Goal: Task Accomplishment & Management: Use online tool/utility

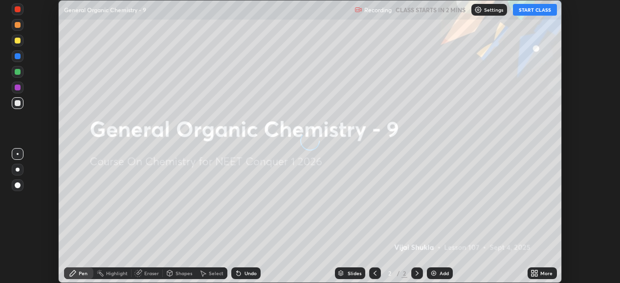
scroll to position [283, 619]
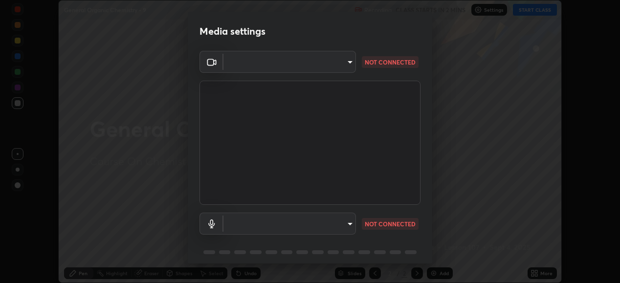
type input "6c2cbd707de14d6f22ad6aa38dcece7be3c4addb00b53b9d4bb55d2e14cdbb5a"
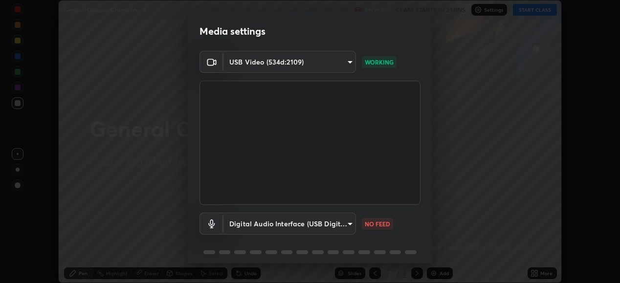
click at [348, 225] on body "Erase all General Organic Chemistry - 9 Recording CLASS STARTS IN 2 MINS Settin…" at bounding box center [310, 141] width 620 height 283
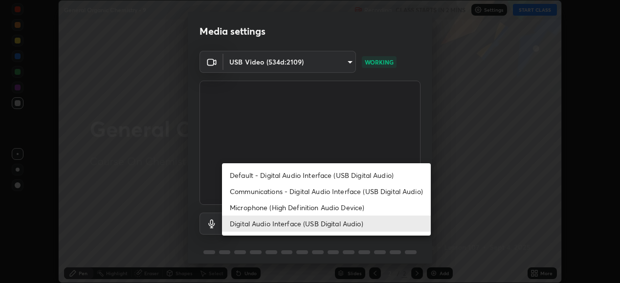
click at [242, 190] on li "Communications - Digital Audio Interface (USB Digital Audio)" at bounding box center [326, 191] width 209 height 16
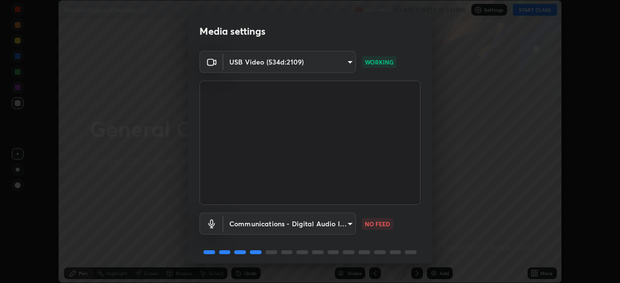
click at [348, 223] on body "Erase all General Organic Chemistry - 9 Recording CLASS STARTS IN 2 MINS Settin…" at bounding box center [310, 141] width 620 height 283
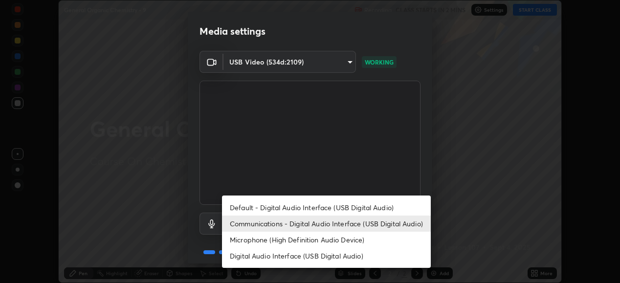
click at [256, 256] on li "Digital Audio Interface (USB Digital Audio)" at bounding box center [326, 256] width 209 height 16
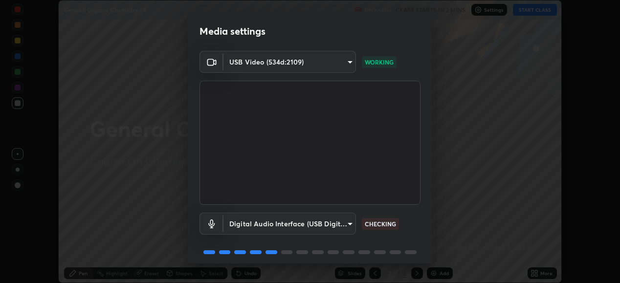
type input "c108463416e0f654911d3f2d5d8dc70540b561df972e8d28c90434f423b2e045"
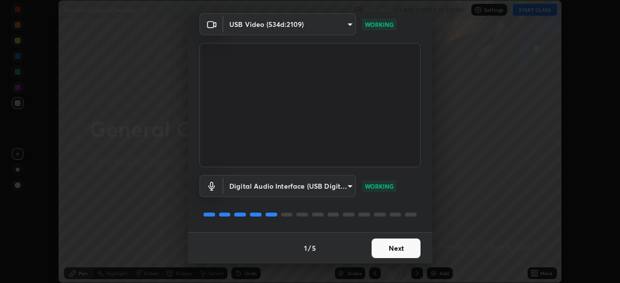
click at [393, 247] on button "Next" at bounding box center [395, 248] width 49 height 20
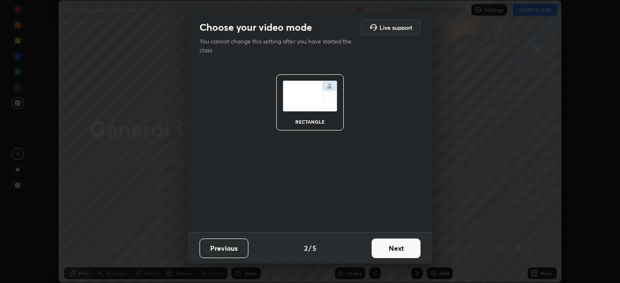
click at [400, 250] on button "Next" at bounding box center [395, 248] width 49 height 20
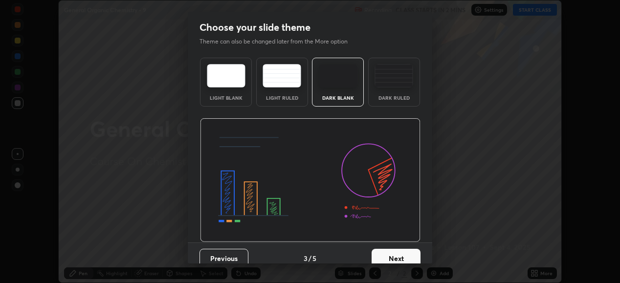
click at [407, 251] on button "Next" at bounding box center [395, 259] width 49 height 20
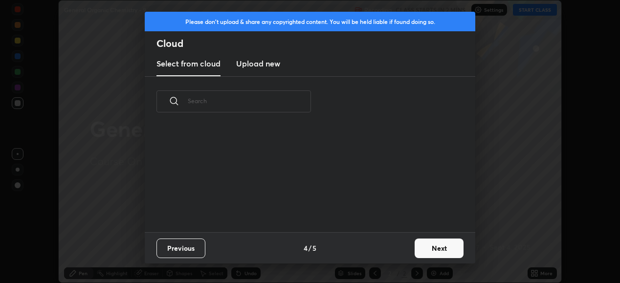
click at [423, 251] on button "Next" at bounding box center [438, 248] width 49 height 20
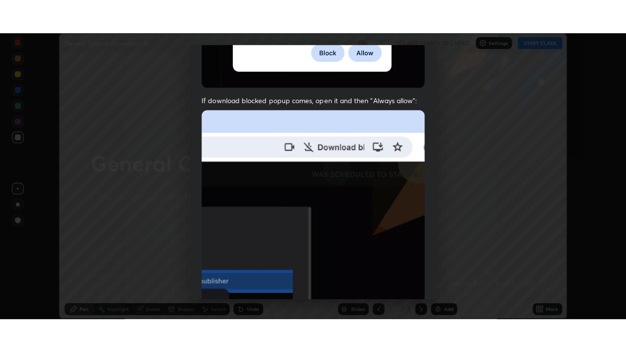
scroll to position [237, 0]
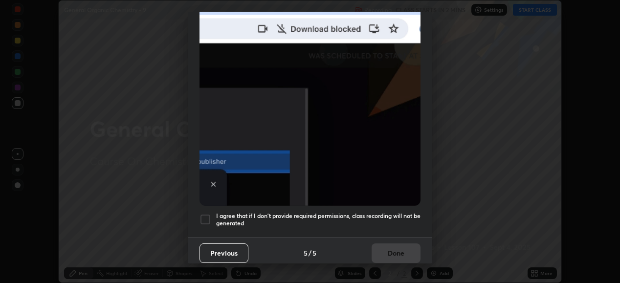
click at [205, 214] on div at bounding box center [205, 220] width 12 height 12
click at [385, 252] on button "Done" at bounding box center [395, 253] width 49 height 20
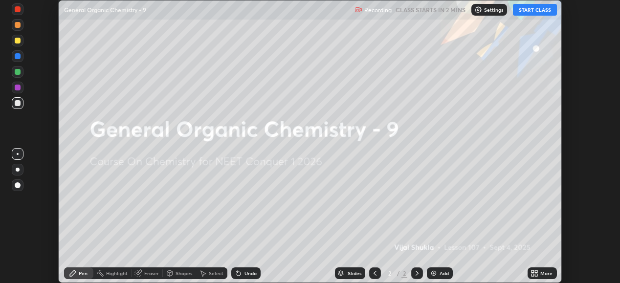
click at [532, 273] on icon at bounding box center [534, 273] width 8 height 8
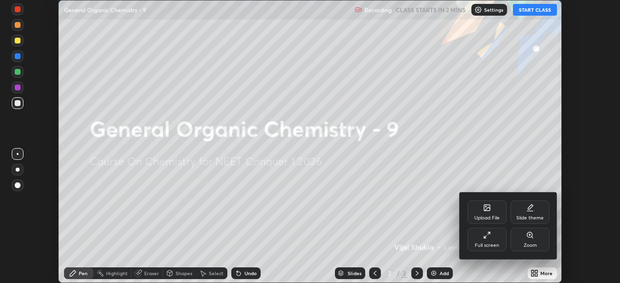
click at [487, 244] on div "Full screen" at bounding box center [487, 245] width 24 height 5
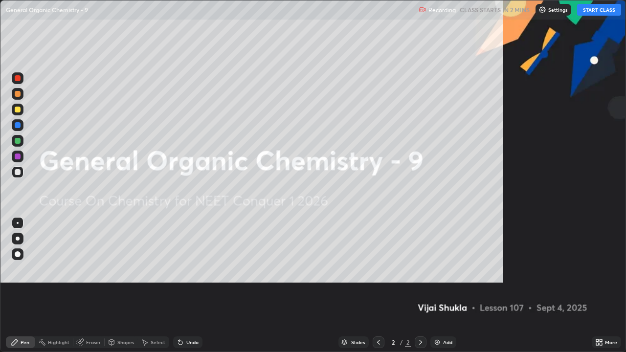
scroll to position [352, 626]
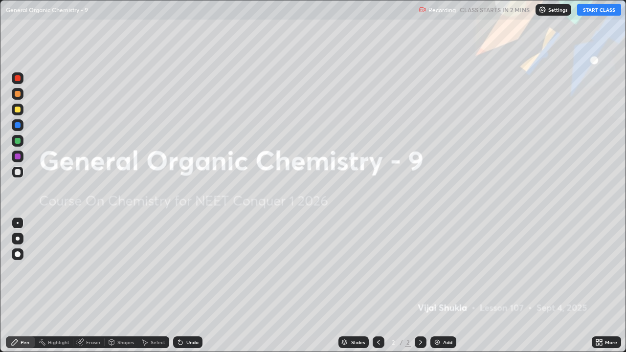
click at [592, 11] on button "START CLASS" at bounding box center [599, 10] width 44 height 12
click at [440, 282] on div "Add" at bounding box center [443, 342] width 26 height 12
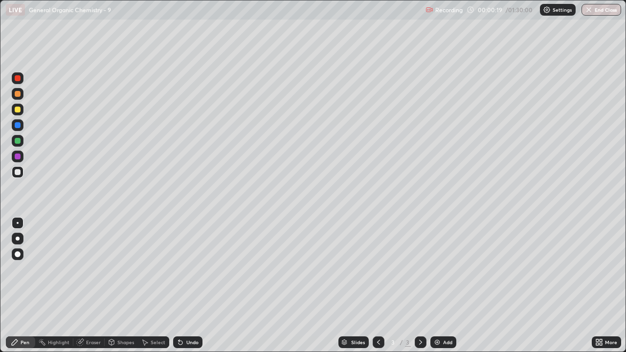
click at [16, 238] on div at bounding box center [18, 239] width 4 height 4
click at [88, 282] on div "Eraser" at bounding box center [88, 342] width 31 height 12
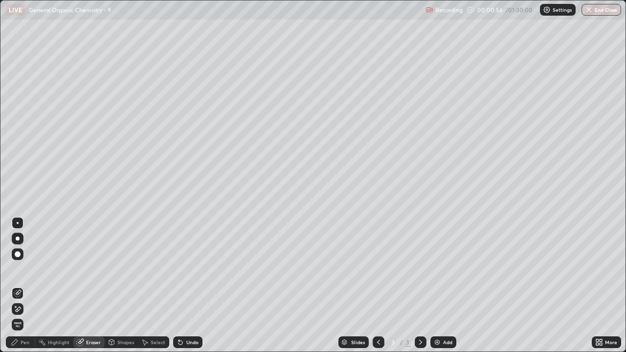
click at [25, 282] on div "Pen" at bounding box center [25, 342] width 9 height 5
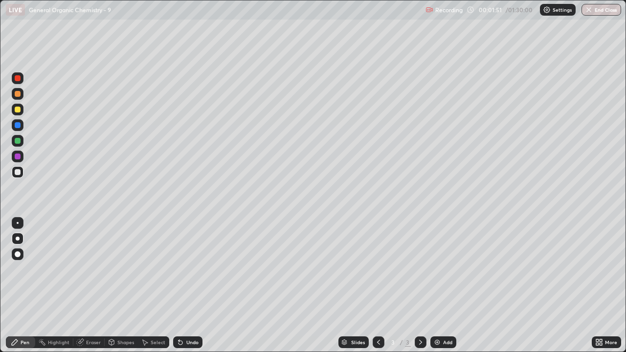
click at [22, 95] on div at bounding box center [18, 94] width 12 height 12
click at [19, 173] on div at bounding box center [18, 172] width 6 height 6
click at [19, 95] on div at bounding box center [18, 94] width 6 height 6
click at [19, 171] on div at bounding box center [18, 172] width 6 height 6
click at [18, 173] on div at bounding box center [18, 172] width 6 height 6
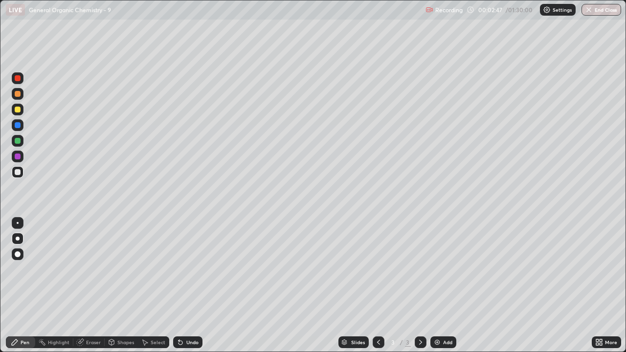
click at [96, 282] on div "Eraser" at bounding box center [93, 342] width 15 height 5
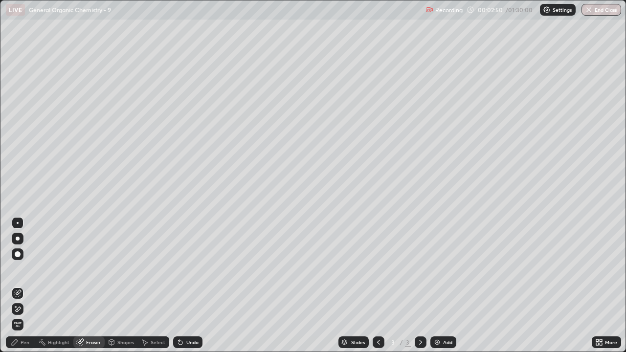
click at [22, 282] on div "Pen" at bounding box center [25, 342] width 9 height 5
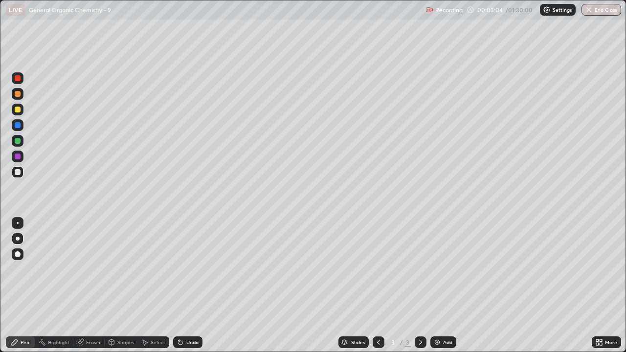
click at [20, 98] on div at bounding box center [18, 94] width 12 height 12
click at [445, 282] on div "Add" at bounding box center [443, 342] width 26 height 12
click at [377, 282] on icon at bounding box center [378, 342] width 8 height 8
click at [419, 282] on icon at bounding box center [420, 342] width 8 height 8
click at [439, 282] on div "Add" at bounding box center [443, 342] width 26 height 12
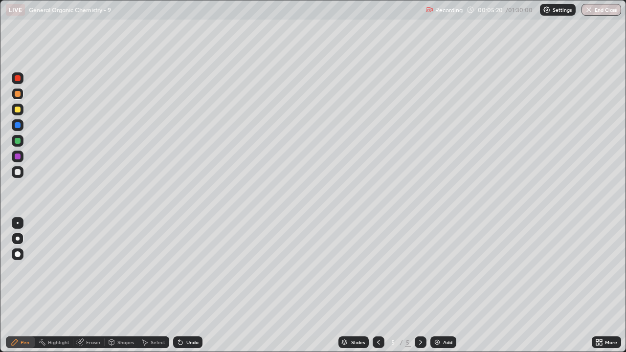
click at [381, 282] on div at bounding box center [378, 342] width 12 height 12
click at [22, 176] on div at bounding box center [18, 172] width 12 height 12
click at [17, 95] on div at bounding box center [18, 94] width 6 height 6
click at [16, 174] on div at bounding box center [18, 172] width 6 height 6
click at [17, 95] on div at bounding box center [18, 94] width 6 height 6
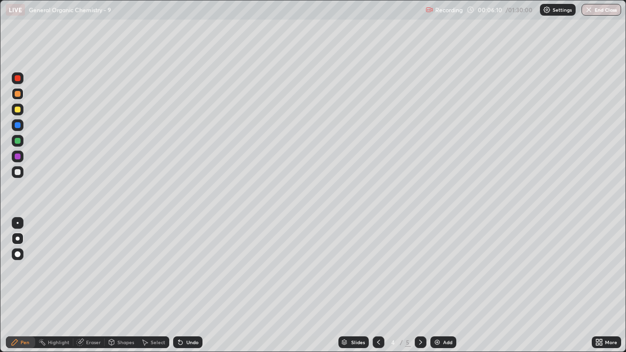
click at [22, 174] on div at bounding box center [18, 172] width 12 height 12
click at [17, 92] on div at bounding box center [18, 94] width 6 height 6
click at [17, 175] on div at bounding box center [18, 172] width 12 height 12
click at [18, 93] on div at bounding box center [18, 94] width 6 height 6
click at [376, 282] on icon at bounding box center [378, 342] width 8 height 8
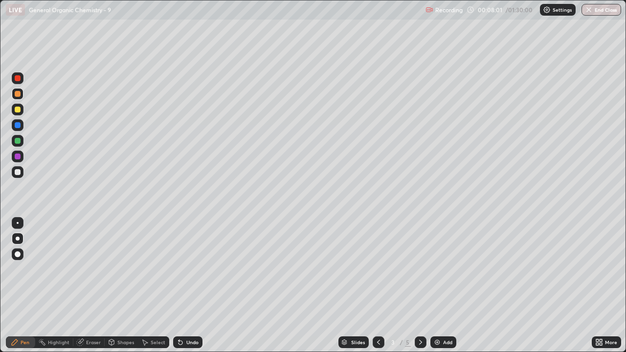
click at [419, 282] on icon at bounding box center [420, 342] width 8 height 8
click at [19, 107] on div at bounding box center [18, 110] width 6 height 6
click at [14, 174] on div at bounding box center [18, 172] width 12 height 12
click at [442, 282] on div "Add" at bounding box center [443, 342] width 26 height 12
click at [21, 171] on div at bounding box center [18, 172] width 12 height 12
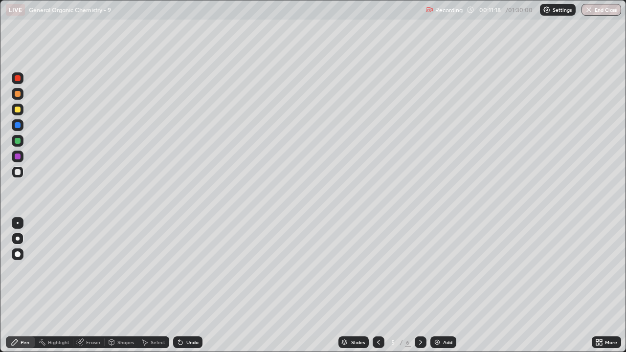
click at [19, 95] on div at bounding box center [18, 94] width 6 height 6
click at [87, 282] on div "Eraser" at bounding box center [93, 342] width 15 height 5
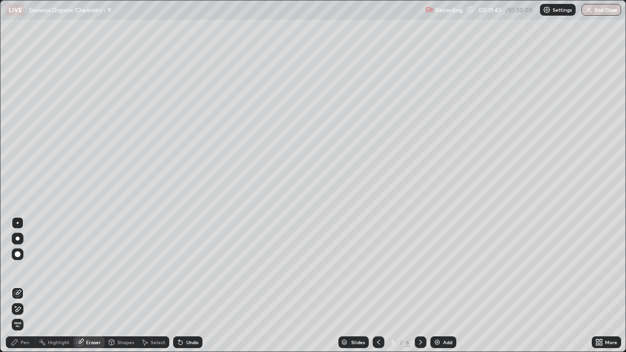
click at [23, 282] on div "Pen" at bounding box center [25, 342] width 9 height 5
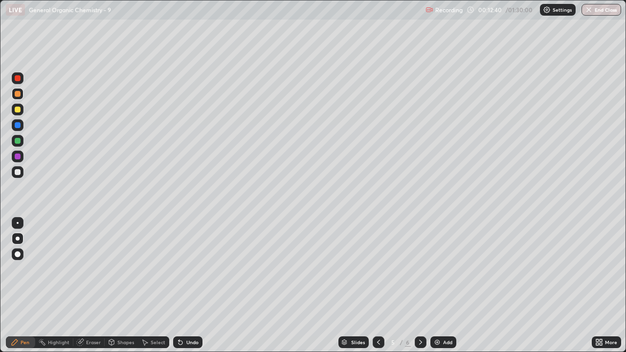
click at [19, 175] on div at bounding box center [18, 172] width 12 height 12
click at [19, 94] on div at bounding box center [18, 94] width 6 height 6
click at [93, 282] on div "Eraser" at bounding box center [93, 342] width 15 height 5
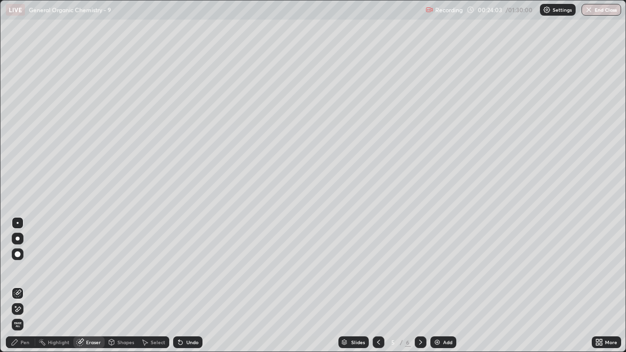
click at [27, 282] on div "Pen" at bounding box center [25, 342] width 9 height 5
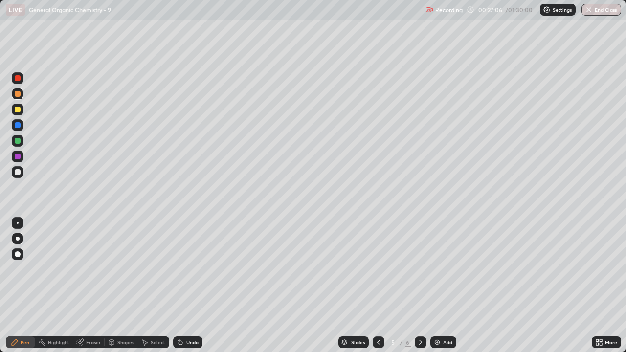
click at [19, 175] on div at bounding box center [18, 172] width 12 height 12
click at [18, 94] on div at bounding box center [18, 94] width 6 height 6
click at [13, 172] on div at bounding box center [18, 172] width 12 height 12
click at [91, 282] on div "Eraser" at bounding box center [93, 342] width 15 height 5
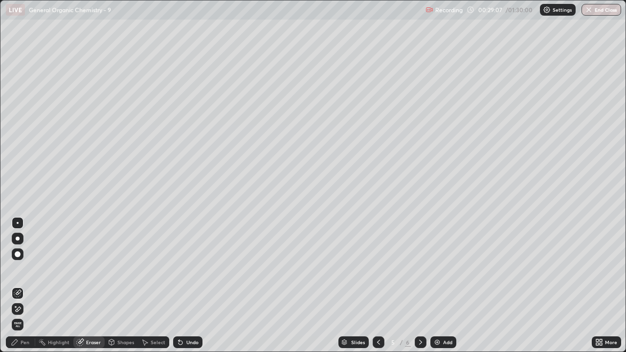
click at [21, 282] on div "Pen" at bounding box center [25, 342] width 9 height 5
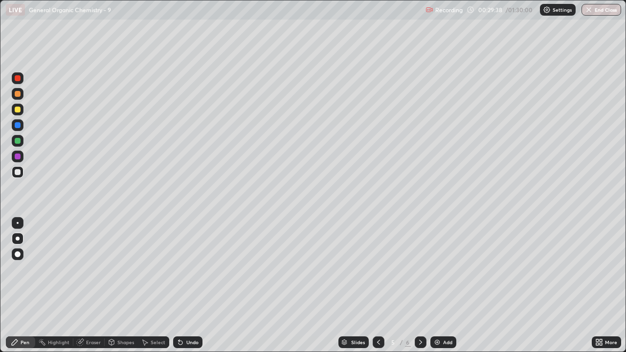
click at [443, 282] on div "Add" at bounding box center [447, 342] width 9 height 5
click at [18, 110] on div at bounding box center [18, 110] width 6 height 6
click at [19, 174] on div at bounding box center [18, 172] width 6 height 6
click at [92, 282] on div "Eraser" at bounding box center [93, 342] width 15 height 5
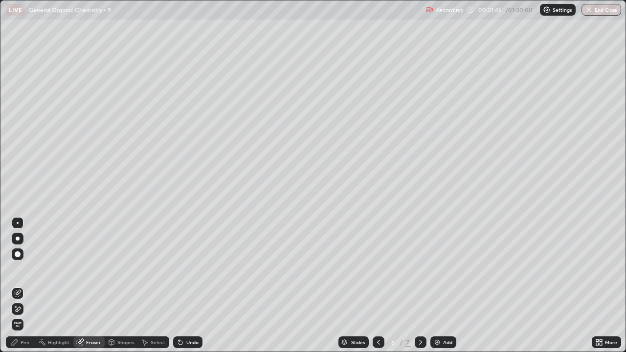
click at [22, 282] on div "Pen" at bounding box center [25, 342] width 9 height 5
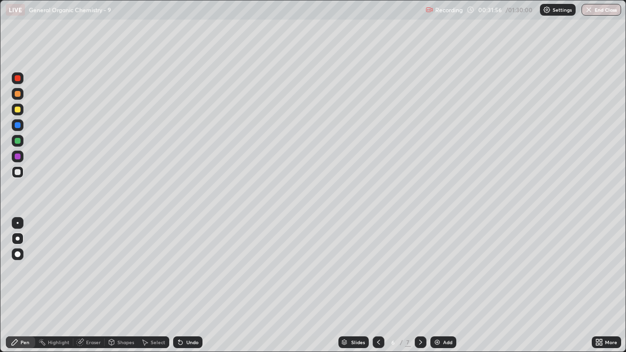
click at [17, 93] on div at bounding box center [18, 94] width 6 height 6
click at [19, 173] on div at bounding box center [18, 172] width 6 height 6
click at [19, 93] on div at bounding box center [18, 94] width 6 height 6
click at [435, 282] on img at bounding box center [437, 342] width 8 height 8
click at [378, 282] on icon at bounding box center [378, 342] width 8 height 8
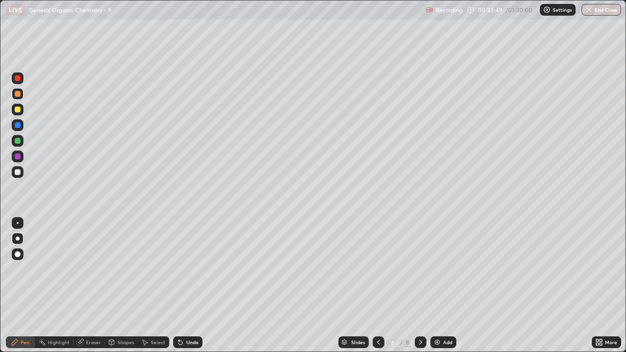
click at [420, 282] on icon at bounding box center [420, 342] width 8 height 8
click at [22, 170] on div at bounding box center [18, 172] width 12 height 12
click at [376, 282] on icon at bounding box center [378, 342] width 8 height 8
click at [419, 282] on icon at bounding box center [420, 342] width 8 height 8
click at [22, 96] on div at bounding box center [18, 94] width 12 height 12
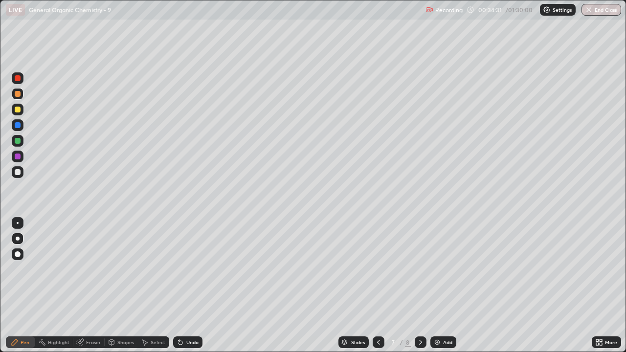
click at [18, 172] on div at bounding box center [18, 172] width 6 height 6
click at [19, 111] on div at bounding box center [18, 110] width 6 height 6
click at [91, 282] on div "Eraser" at bounding box center [93, 342] width 15 height 5
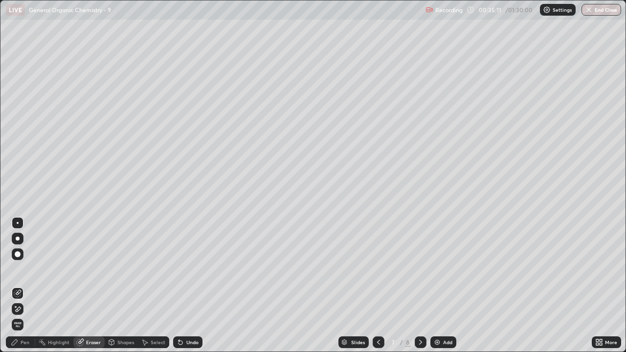
click at [25, 282] on div "Pen" at bounding box center [25, 342] width 9 height 5
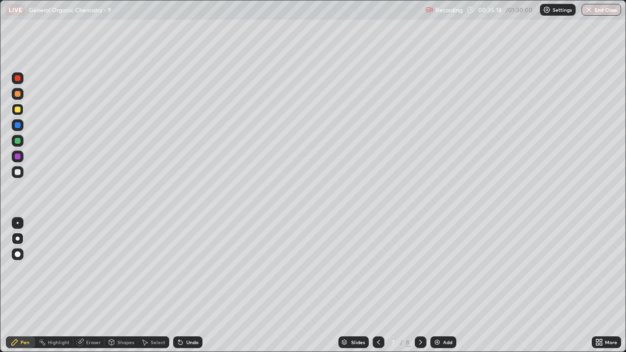
click at [88, 282] on div "Eraser" at bounding box center [93, 342] width 15 height 5
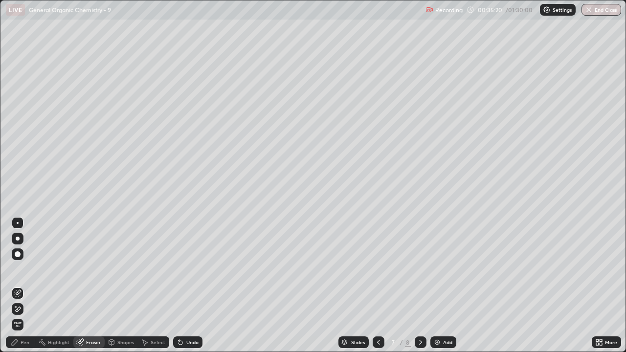
click at [25, 282] on div "Pen" at bounding box center [25, 342] width 9 height 5
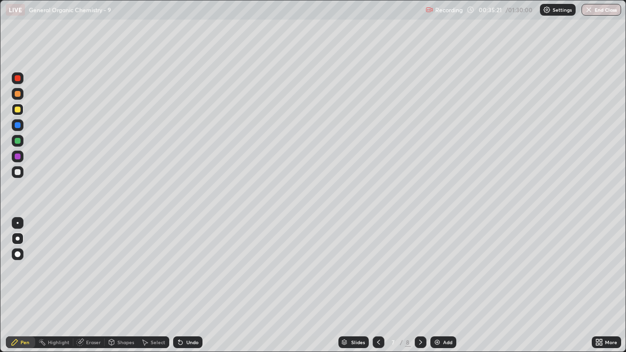
click at [17, 172] on div at bounding box center [18, 172] width 6 height 6
click at [19, 111] on div at bounding box center [18, 110] width 6 height 6
click at [16, 176] on div at bounding box center [18, 172] width 12 height 12
click at [13, 110] on div at bounding box center [18, 110] width 12 height 12
click at [17, 94] on div at bounding box center [18, 94] width 6 height 6
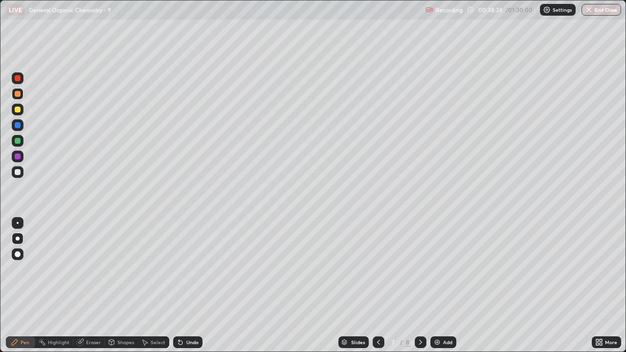
click at [20, 98] on div at bounding box center [18, 94] width 12 height 12
click at [19, 94] on div at bounding box center [18, 94] width 6 height 6
click at [419, 282] on icon at bounding box center [420, 342] width 8 height 8
click at [377, 282] on icon at bounding box center [378, 342] width 8 height 8
click at [418, 282] on icon at bounding box center [420, 342] width 8 height 8
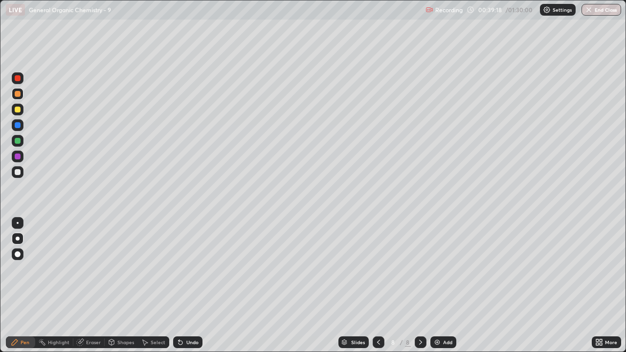
click at [19, 175] on div at bounding box center [18, 172] width 12 height 12
click at [377, 282] on icon at bounding box center [378, 342] width 3 height 5
click at [377, 282] on icon at bounding box center [378, 342] width 8 height 8
click at [376, 282] on icon at bounding box center [378, 342] width 8 height 8
click at [377, 282] on icon at bounding box center [378, 342] width 3 height 5
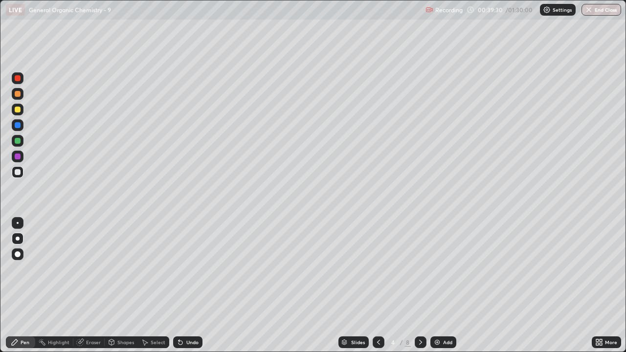
click at [376, 282] on icon at bounding box center [378, 342] width 8 height 8
click at [378, 282] on icon at bounding box center [378, 342] width 8 height 8
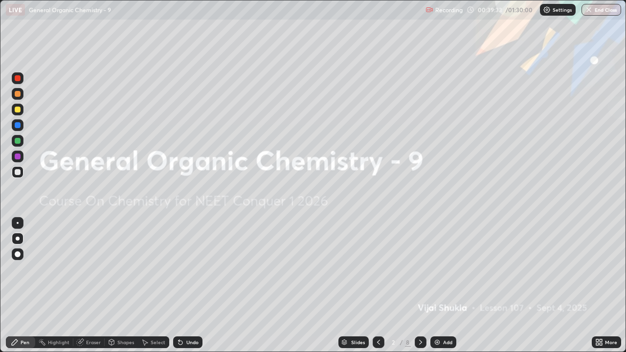
click at [418, 282] on icon at bounding box center [420, 342] width 8 height 8
click at [419, 282] on div at bounding box center [420, 342] width 12 height 12
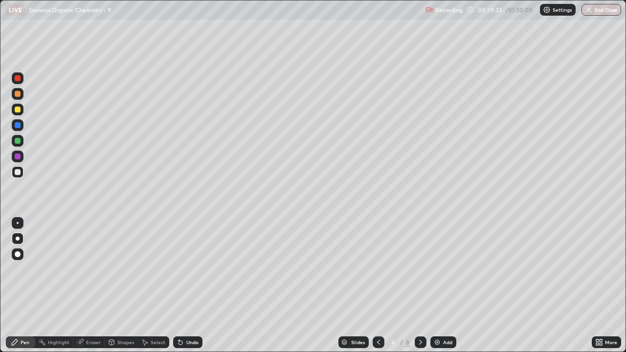
click at [420, 282] on div at bounding box center [420, 342] width 12 height 12
click at [92, 282] on div "Eraser" at bounding box center [88, 342] width 31 height 12
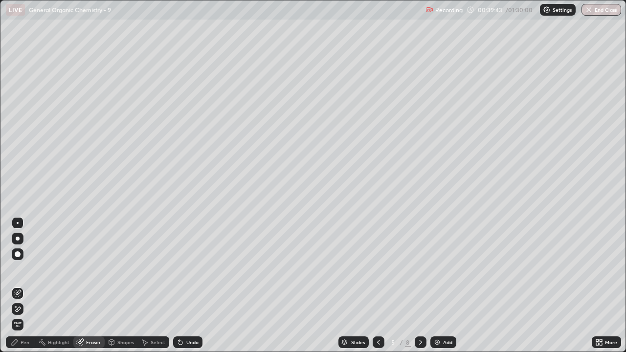
click at [24, 282] on div "Pen" at bounding box center [20, 342] width 29 height 12
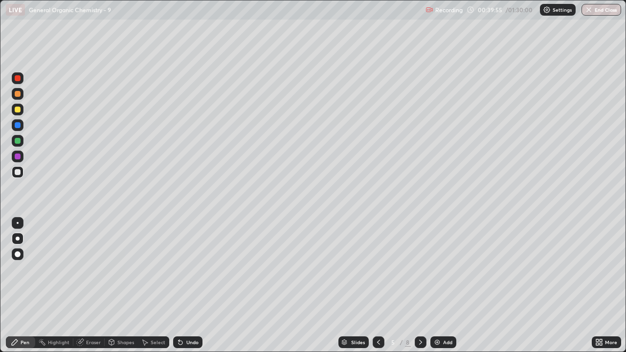
click at [86, 282] on div "Eraser" at bounding box center [93, 342] width 15 height 5
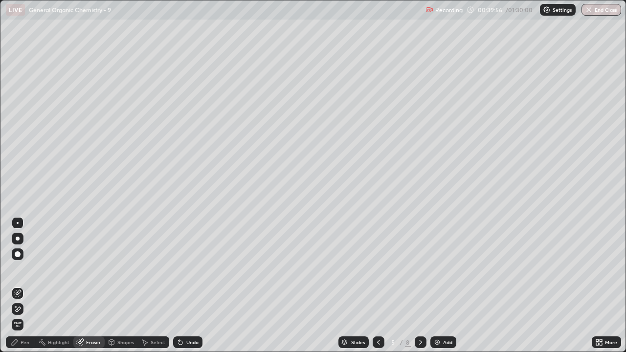
click at [22, 282] on div "Pen" at bounding box center [20, 342] width 29 height 12
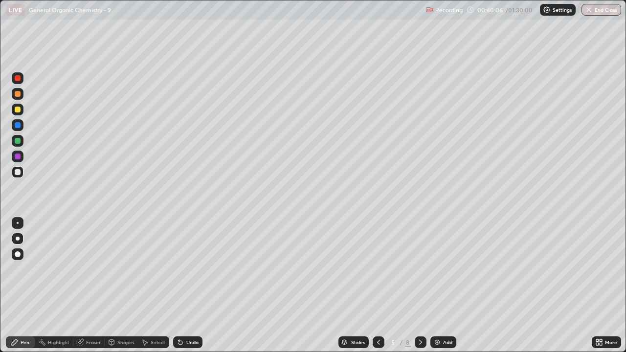
click at [87, 282] on div "Eraser" at bounding box center [93, 342] width 15 height 5
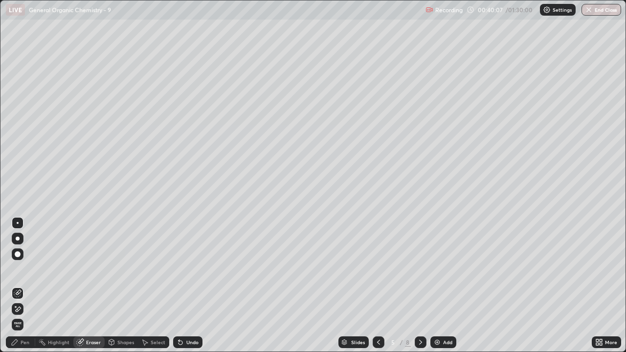
click at [23, 282] on div "Pen" at bounding box center [20, 342] width 29 height 12
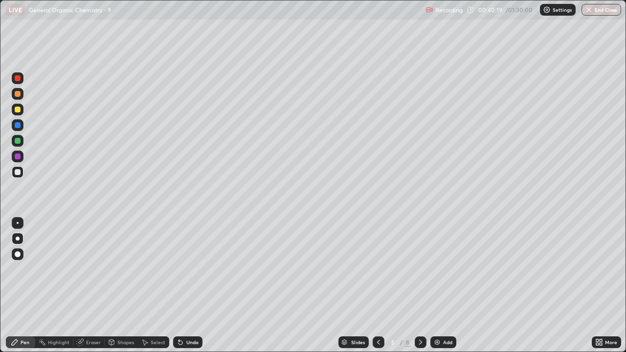
click at [87, 282] on div "Eraser" at bounding box center [88, 342] width 31 height 12
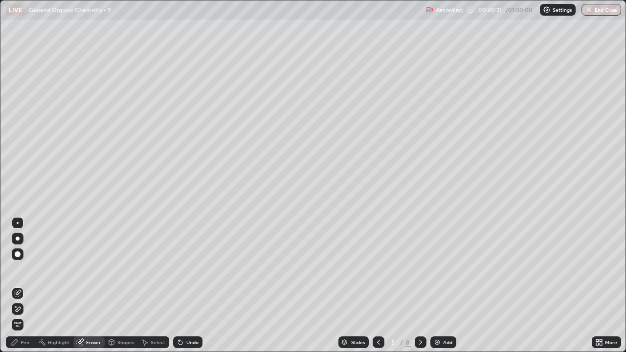
click at [26, 282] on div "Pen" at bounding box center [25, 342] width 9 height 5
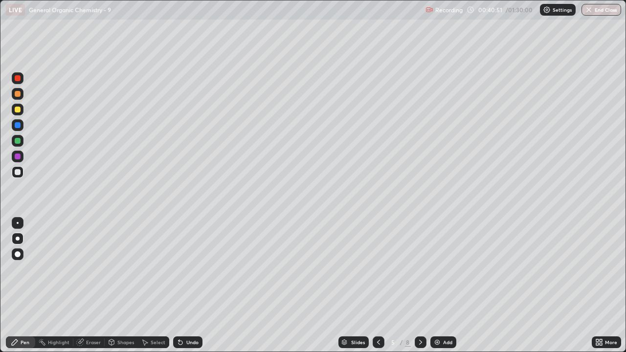
click at [93, 282] on div "Eraser" at bounding box center [88, 342] width 31 height 12
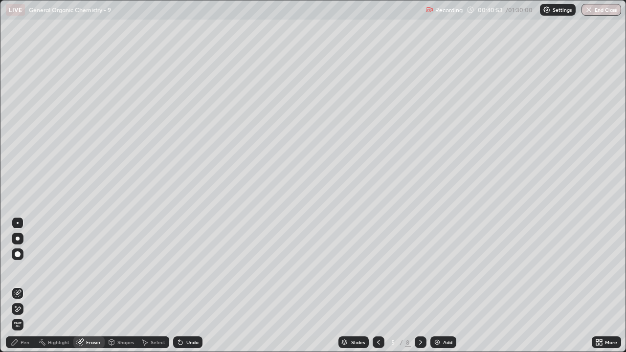
click at [26, 282] on div "Pen" at bounding box center [25, 342] width 9 height 5
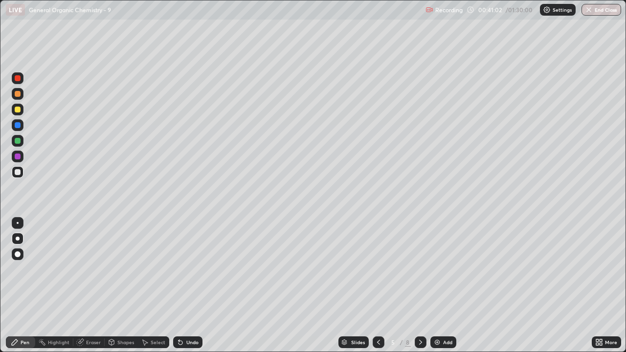
click at [420, 282] on icon at bounding box center [420, 342] width 3 height 5
click at [425, 282] on div at bounding box center [420, 342] width 12 height 20
click at [423, 282] on div at bounding box center [420, 342] width 12 height 12
click at [17, 176] on div at bounding box center [18, 172] width 12 height 12
click at [21, 95] on div at bounding box center [18, 94] width 12 height 12
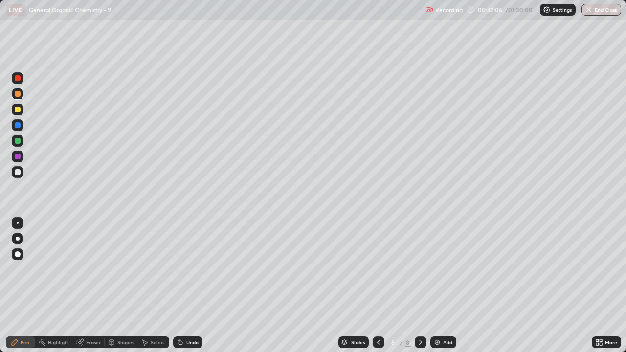
click at [15, 173] on div at bounding box center [18, 172] width 6 height 6
click at [91, 282] on div "Eraser" at bounding box center [93, 342] width 15 height 5
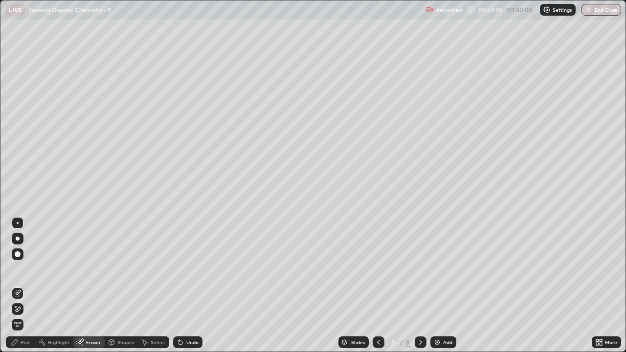
click at [25, 282] on div "Pen" at bounding box center [25, 342] width 9 height 5
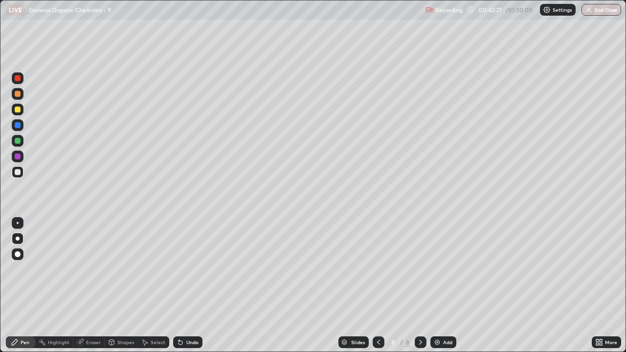
click at [86, 282] on div "Eraser" at bounding box center [93, 342] width 15 height 5
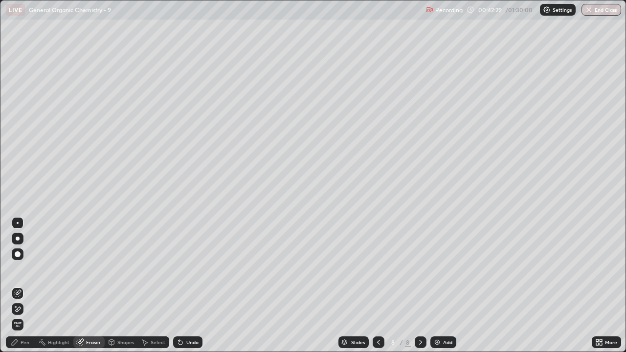
click at [25, 282] on div "Pen" at bounding box center [25, 342] width 9 height 5
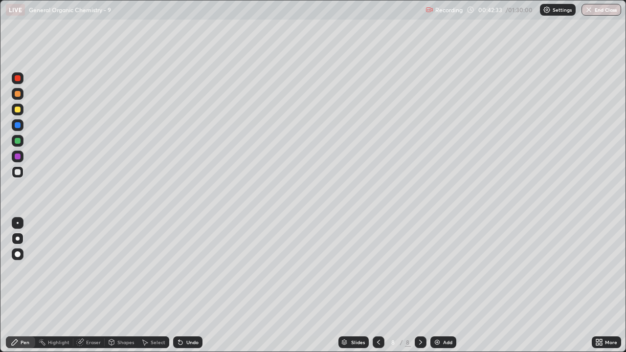
click at [18, 94] on div at bounding box center [18, 94] width 6 height 6
click at [17, 174] on div at bounding box center [18, 172] width 6 height 6
click at [436, 282] on img at bounding box center [437, 342] width 8 height 8
click at [15, 240] on div at bounding box center [18, 239] width 12 height 12
click at [16, 173] on div at bounding box center [18, 172] width 6 height 6
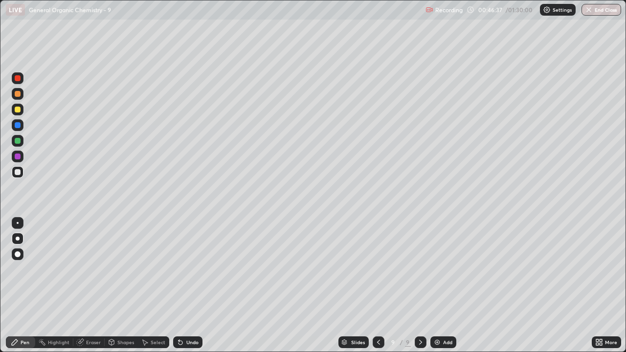
click at [20, 240] on div at bounding box center [18, 239] width 12 height 12
click at [22, 240] on div at bounding box center [18, 239] width 12 height 12
click at [17, 240] on div at bounding box center [18, 239] width 12 height 12
click at [21, 97] on div at bounding box center [18, 94] width 12 height 12
click at [17, 175] on div at bounding box center [18, 172] width 12 height 12
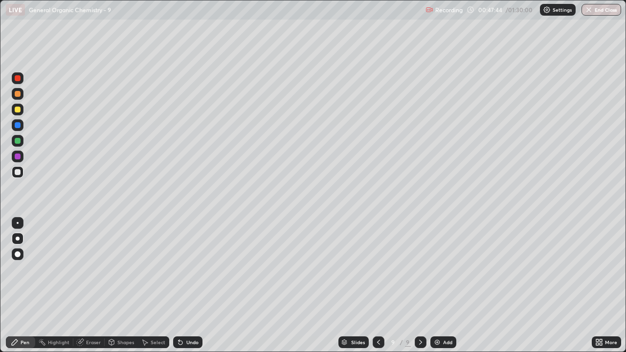
click at [79, 282] on div "Eraser" at bounding box center [88, 342] width 31 height 12
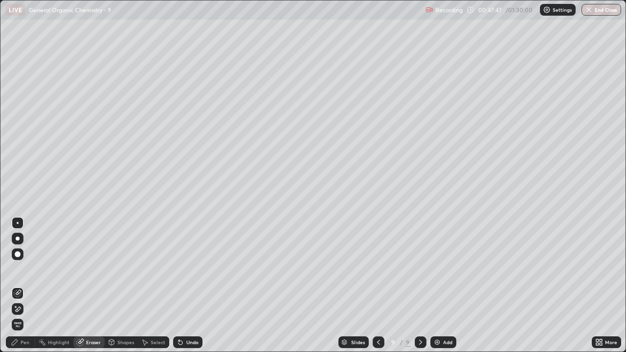
click at [22, 282] on div "Pen" at bounding box center [25, 342] width 9 height 5
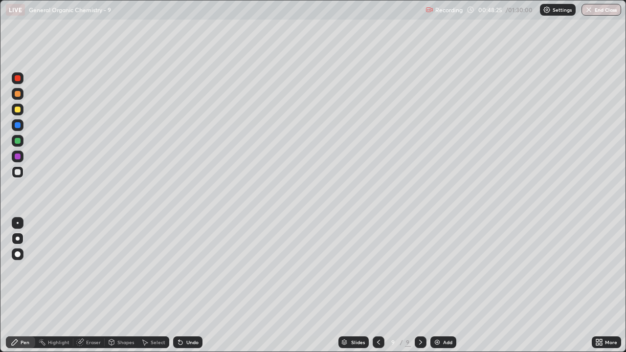
click at [22, 95] on div at bounding box center [18, 94] width 12 height 12
click at [19, 173] on div at bounding box center [18, 172] width 6 height 6
click at [19, 98] on div at bounding box center [18, 94] width 12 height 12
click at [15, 172] on div at bounding box center [18, 172] width 6 height 6
click at [20, 109] on div at bounding box center [18, 110] width 6 height 6
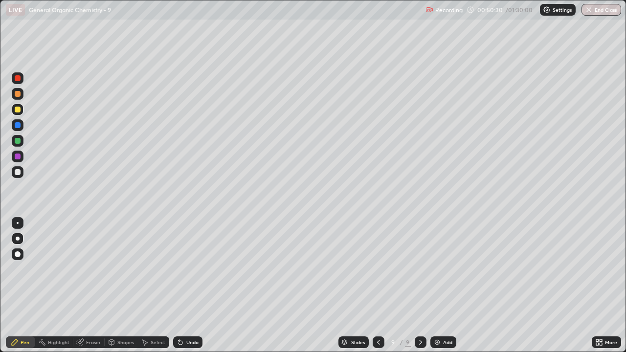
click at [18, 171] on div at bounding box center [18, 172] width 6 height 6
click at [20, 110] on div at bounding box center [18, 110] width 6 height 6
click at [19, 173] on div at bounding box center [18, 172] width 6 height 6
click at [16, 96] on div at bounding box center [18, 94] width 6 height 6
click at [21, 94] on div at bounding box center [18, 94] width 12 height 12
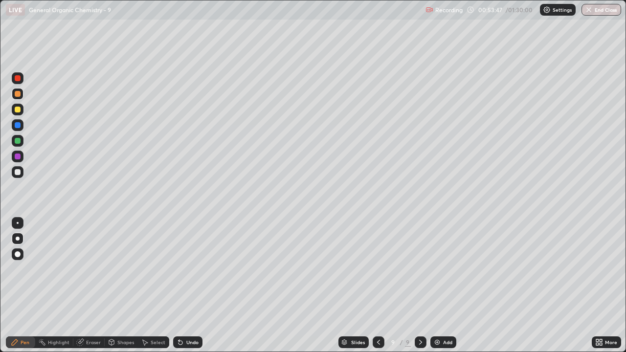
click at [87, 282] on div "Eraser" at bounding box center [93, 342] width 15 height 5
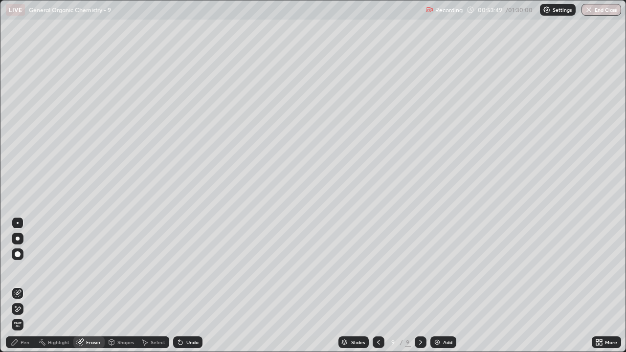
click at [22, 282] on div "Pen" at bounding box center [25, 342] width 9 height 5
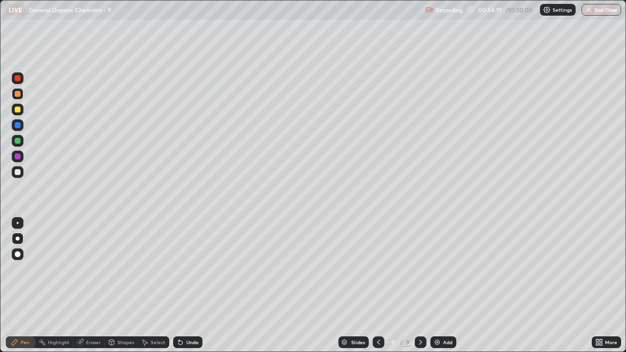
click at [419, 282] on icon at bounding box center [420, 342] width 8 height 8
click at [443, 282] on div "Add" at bounding box center [447, 342] width 9 height 5
click at [18, 174] on div at bounding box center [18, 172] width 6 height 6
click at [16, 95] on div at bounding box center [18, 94] width 6 height 6
click at [94, 282] on div "Eraser" at bounding box center [93, 342] width 15 height 5
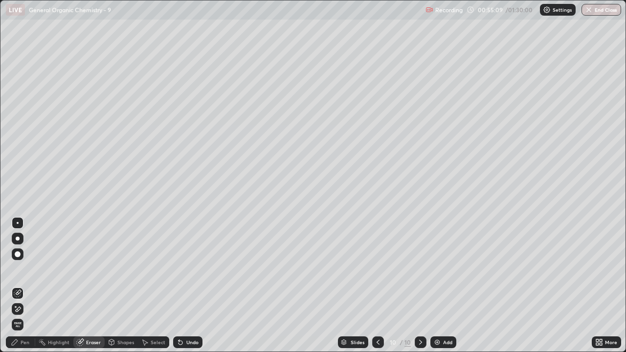
click at [23, 282] on div "Pen" at bounding box center [20, 342] width 29 height 12
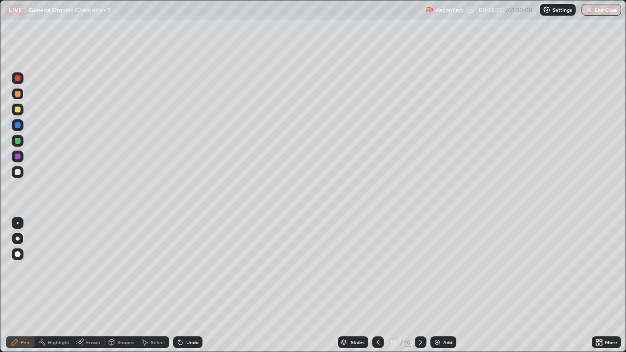
click at [19, 175] on div at bounding box center [18, 172] width 12 height 12
click at [21, 94] on div at bounding box center [18, 94] width 12 height 12
click at [19, 173] on div at bounding box center [18, 172] width 6 height 6
click at [19, 174] on div at bounding box center [18, 172] width 6 height 6
click at [18, 97] on div at bounding box center [18, 94] width 12 height 12
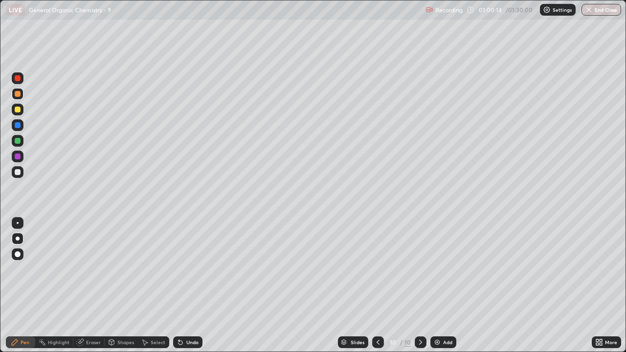
click at [16, 173] on div at bounding box center [18, 172] width 6 height 6
click at [97, 282] on div "Eraser" at bounding box center [88, 342] width 31 height 12
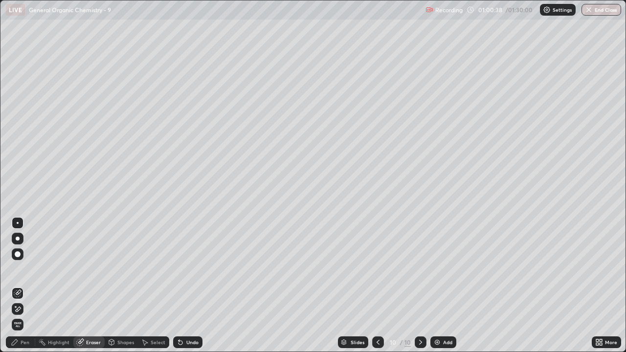
click at [29, 282] on div "Pen" at bounding box center [25, 342] width 9 height 5
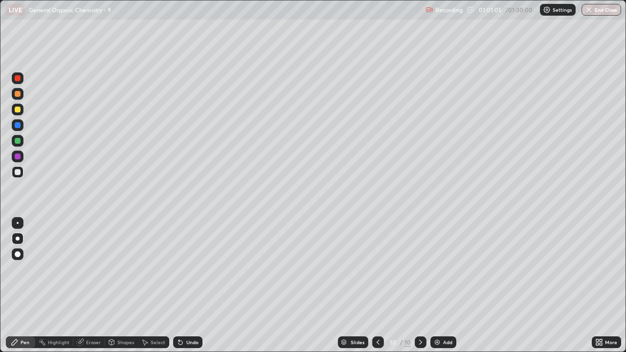
click at [418, 282] on div at bounding box center [420, 342] width 12 height 12
click at [435, 282] on img at bounding box center [437, 342] width 8 height 8
click at [21, 94] on div at bounding box center [18, 94] width 12 height 12
click at [17, 175] on div at bounding box center [18, 172] width 12 height 12
click at [377, 282] on icon at bounding box center [378, 342] width 8 height 8
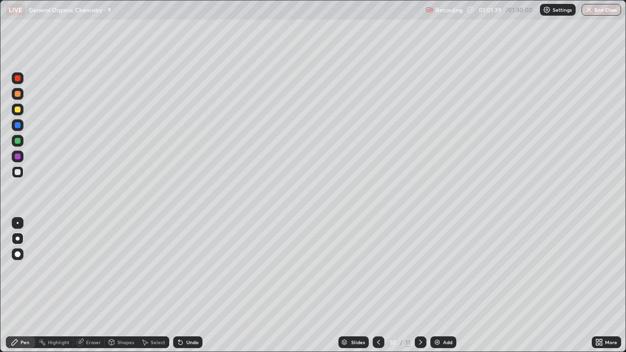
click at [377, 282] on icon at bounding box center [378, 342] width 8 height 8
click at [418, 282] on icon at bounding box center [420, 342] width 8 height 8
click at [420, 282] on icon at bounding box center [420, 342] width 8 height 8
click at [18, 172] on div at bounding box center [18, 172] width 6 height 6
click at [19, 172] on div at bounding box center [18, 172] width 6 height 6
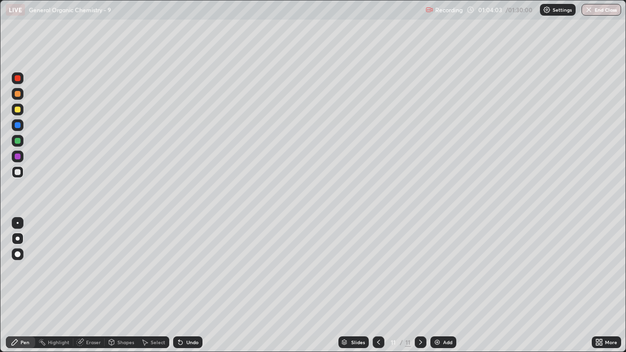
click at [19, 93] on div at bounding box center [18, 94] width 6 height 6
click at [22, 173] on div at bounding box center [18, 172] width 12 height 12
click at [18, 94] on div at bounding box center [18, 94] width 6 height 6
click at [18, 172] on div at bounding box center [18, 172] width 6 height 6
click at [20, 94] on div at bounding box center [18, 94] width 6 height 6
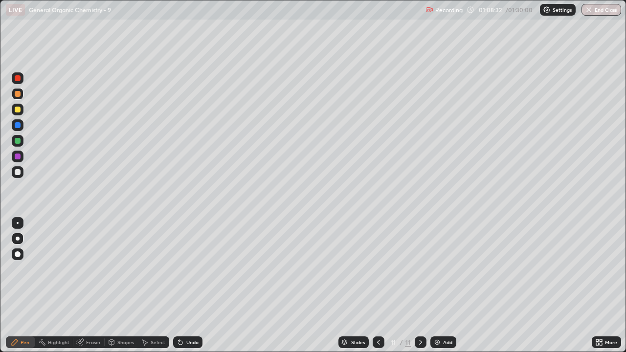
click at [20, 172] on div at bounding box center [18, 172] width 6 height 6
click at [423, 282] on div at bounding box center [420, 342] width 12 height 12
click at [445, 282] on div "Add" at bounding box center [447, 342] width 9 height 5
click at [20, 99] on div at bounding box center [18, 94] width 12 height 12
click at [19, 173] on div at bounding box center [18, 172] width 6 height 6
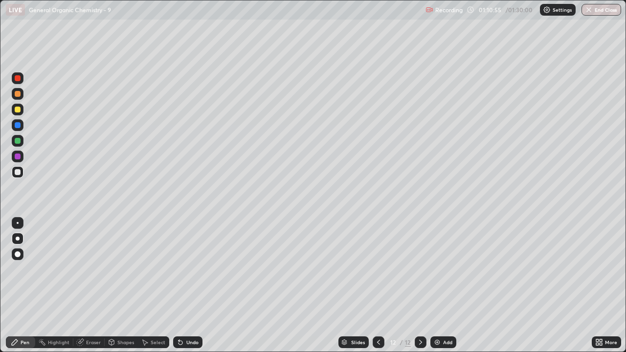
click at [18, 97] on div at bounding box center [18, 94] width 12 height 12
click at [19, 175] on div at bounding box center [18, 172] width 12 height 12
click at [16, 96] on div at bounding box center [18, 94] width 6 height 6
click at [16, 173] on div at bounding box center [18, 172] width 6 height 6
click at [20, 96] on div at bounding box center [18, 94] width 12 height 12
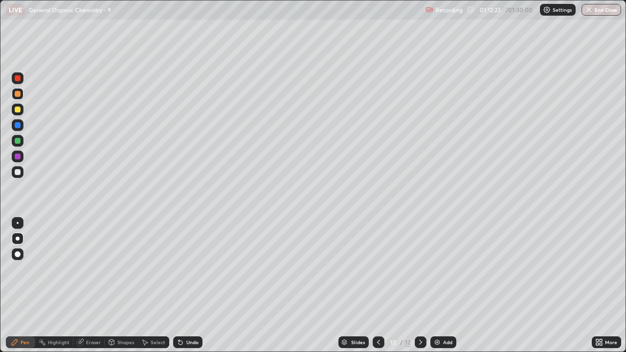
click at [16, 171] on div at bounding box center [18, 172] width 6 height 6
click at [19, 93] on div at bounding box center [18, 94] width 6 height 6
click at [18, 176] on div at bounding box center [18, 172] width 12 height 12
click at [17, 94] on div at bounding box center [18, 94] width 6 height 6
click at [20, 175] on div at bounding box center [18, 172] width 12 height 12
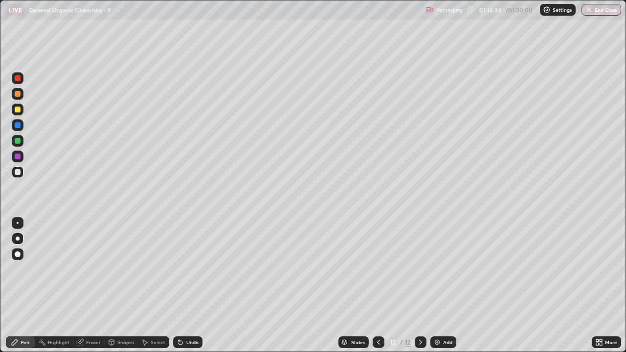
click at [16, 93] on div at bounding box center [18, 94] width 6 height 6
click at [438, 282] on img at bounding box center [437, 342] width 8 height 8
click at [377, 282] on icon at bounding box center [378, 342] width 8 height 8
click at [440, 282] on img at bounding box center [437, 342] width 8 height 8
click at [20, 172] on div at bounding box center [18, 172] width 6 height 6
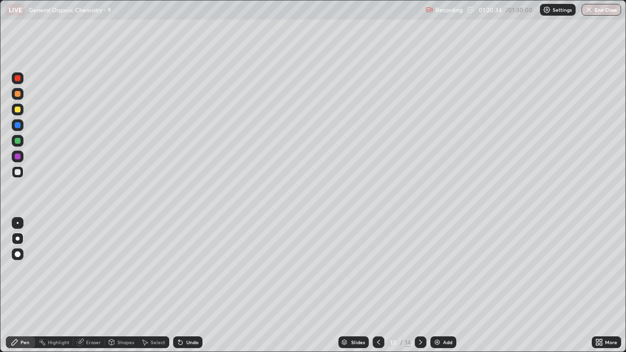
click at [21, 95] on div at bounding box center [18, 94] width 12 height 12
click at [20, 174] on div at bounding box center [18, 172] width 6 height 6
click at [17, 96] on div at bounding box center [18, 94] width 6 height 6
click at [419, 282] on icon at bounding box center [420, 342] width 8 height 8
click at [17, 171] on div at bounding box center [18, 172] width 6 height 6
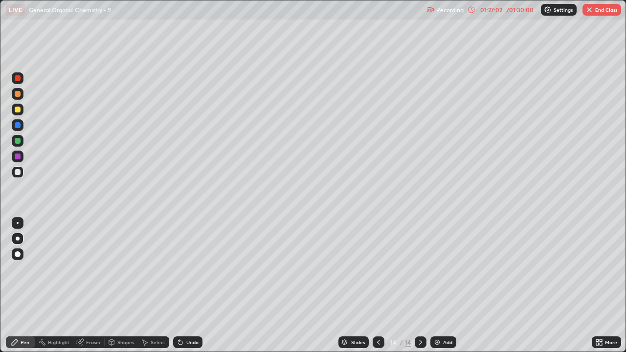
click at [19, 96] on div at bounding box center [18, 94] width 6 height 6
click at [90, 282] on div "Eraser" at bounding box center [93, 342] width 15 height 5
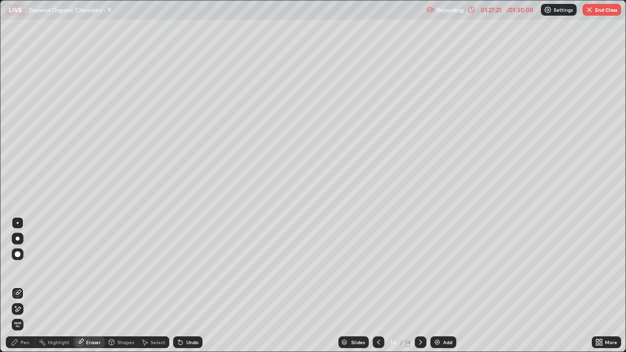
click at [23, 282] on div "Pen" at bounding box center [20, 342] width 29 height 12
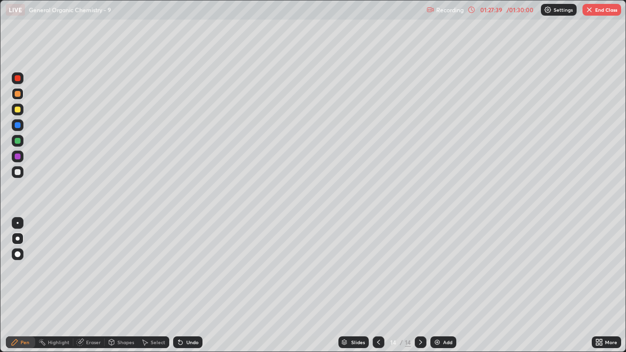
click at [92, 282] on div "Eraser" at bounding box center [93, 342] width 15 height 5
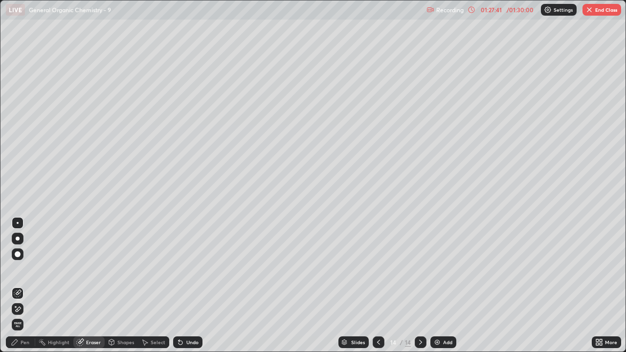
click at [29, 282] on div "Pen" at bounding box center [20, 342] width 29 height 12
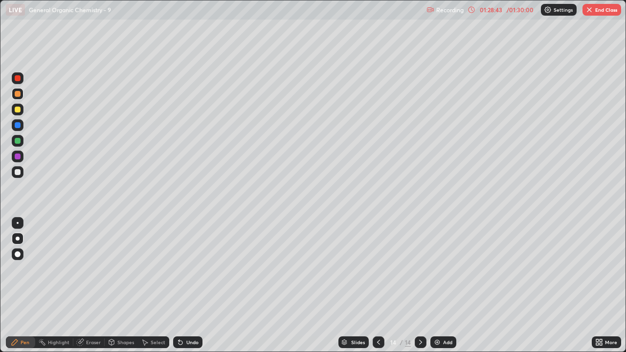
click at [21, 176] on div at bounding box center [18, 172] width 12 height 12
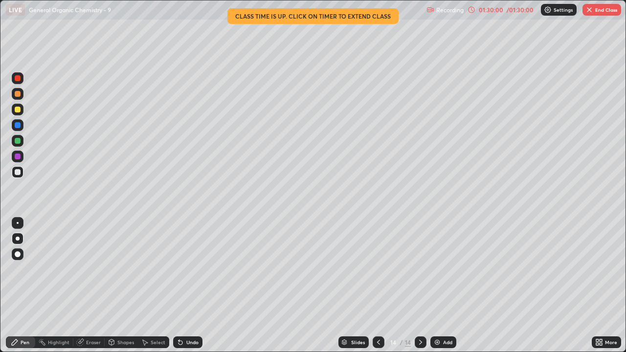
click at [601, 8] on button "End Class" at bounding box center [601, 10] width 39 height 12
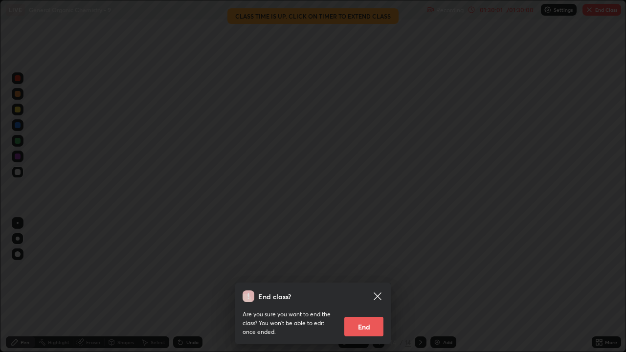
click at [364, 282] on button "End" at bounding box center [363, 327] width 39 height 20
